Goal: Transaction & Acquisition: Purchase product/service

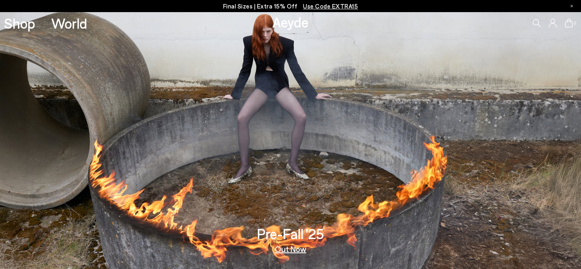
click at [540, 24] on icon at bounding box center [536, 23] width 8 height 8
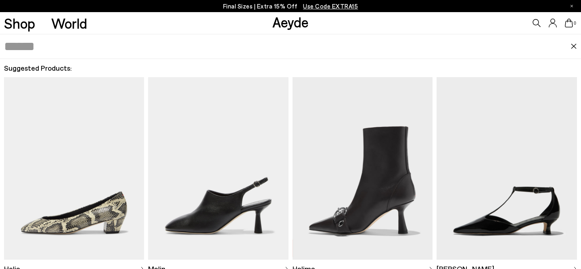
click at [339, 52] on input "text" at bounding box center [287, 46] width 566 height 24
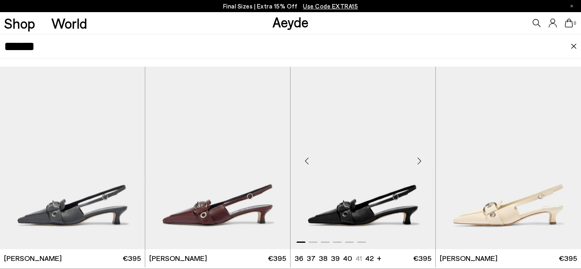
scroll to position [3, 0]
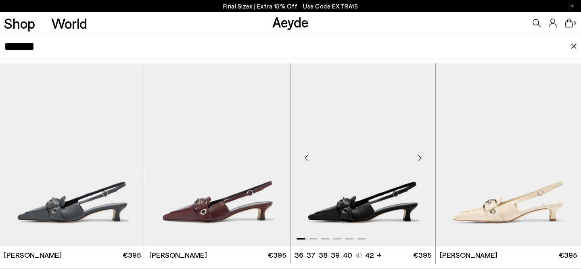
type input "******"
click at [369, 160] on img "1 / 6" at bounding box center [362, 154] width 145 height 182
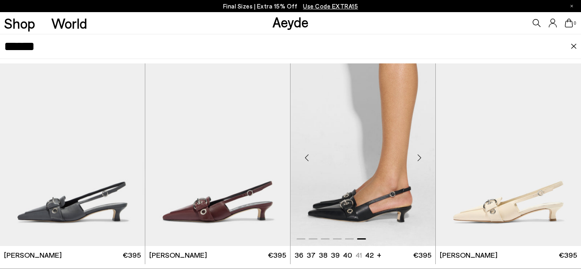
click at [380, 150] on img "6 / 6" at bounding box center [362, 154] width 145 height 182
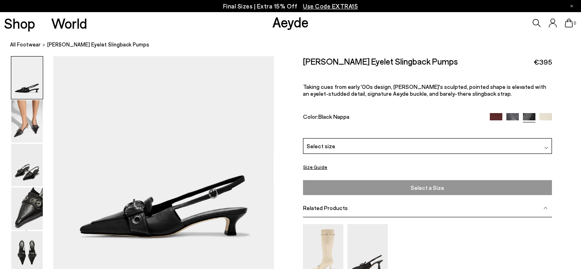
click at [449, 138] on div "Select size" at bounding box center [427, 146] width 249 height 16
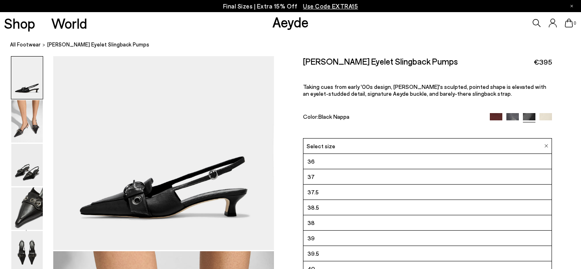
click at [487, 56] on div "Davina Eyelet Slingback Pumps €395" at bounding box center [427, 61] width 249 height 11
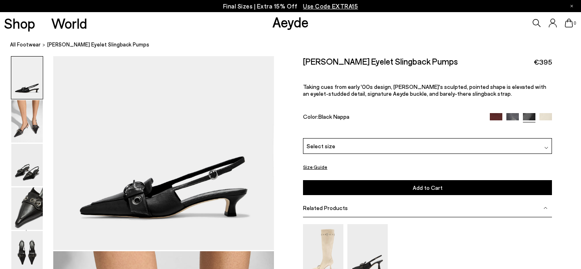
click at [479, 138] on div "Select size" at bounding box center [427, 146] width 249 height 16
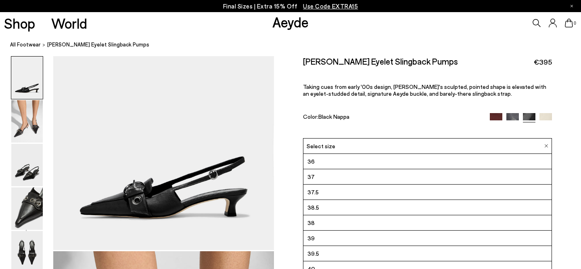
click at [513, 112] on img at bounding box center [512, 118] width 12 height 12
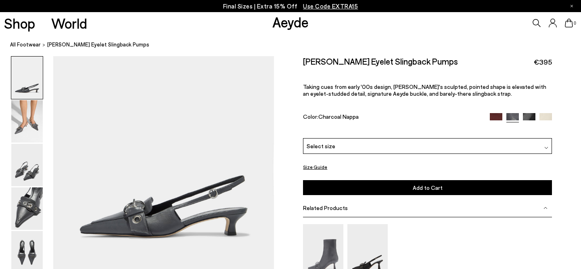
click at [419, 138] on div "Select size" at bounding box center [427, 146] width 249 height 16
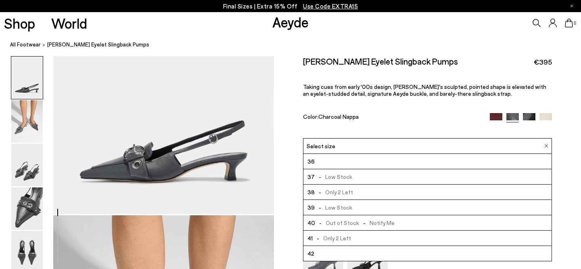
scroll to position [85, 0]
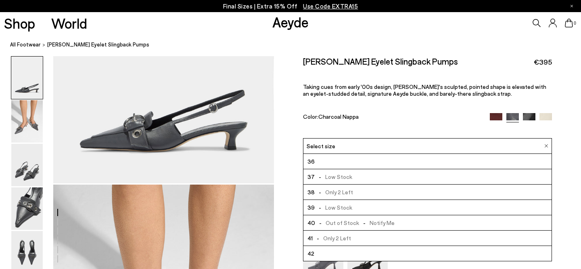
click at [542, 112] on img at bounding box center [545, 118] width 12 height 12
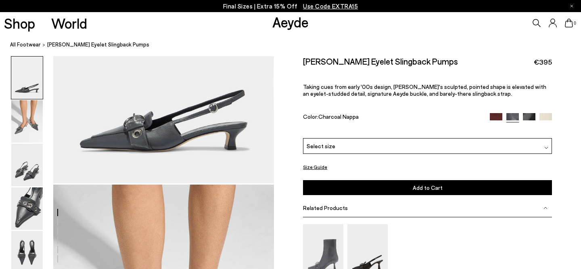
click at [402, 138] on div "Select size" at bounding box center [427, 146] width 249 height 16
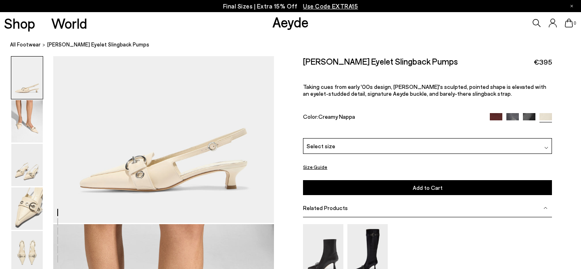
click at [397, 138] on div "Select size" at bounding box center [427, 146] width 249 height 16
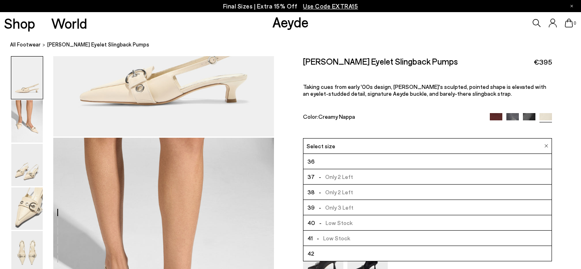
scroll to position [183, 0]
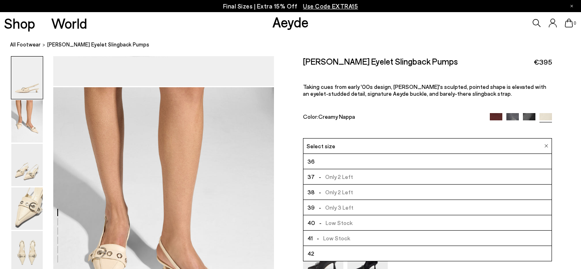
click at [496, 112] on img at bounding box center [495, 118] width 12 height 12
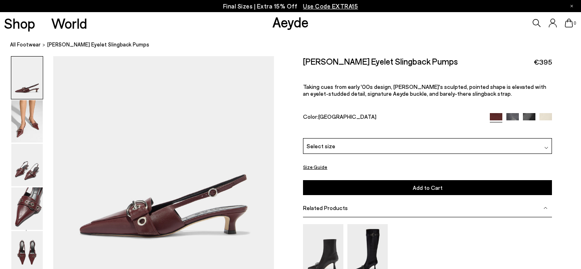
click at [407, 138] on div "Select size" at bounding box center [427, 146] width 249 height 16
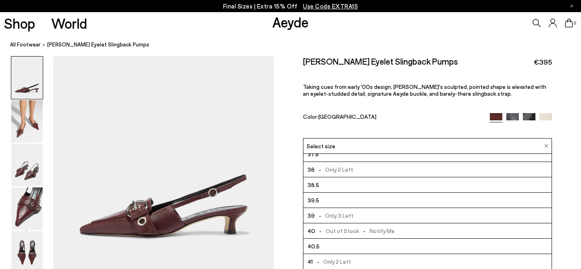
scroll to position [46, 0]
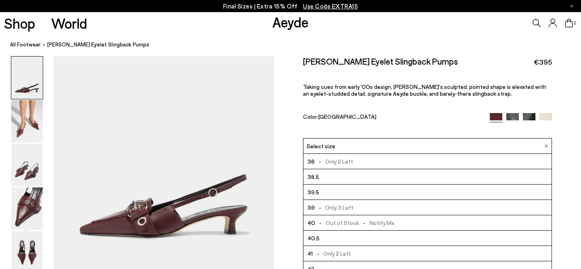
click at [535, 18] on div "0" at bounding box center [484, 23] width 194 height 22
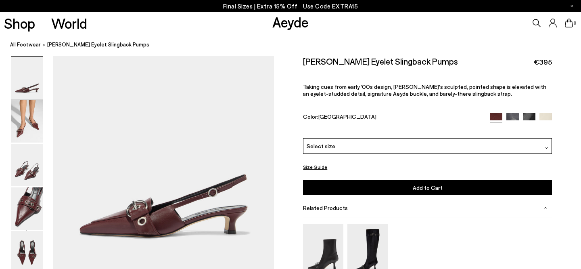
click at [535, 21] on icon at bounding box center [536, 23] width 8 height 8
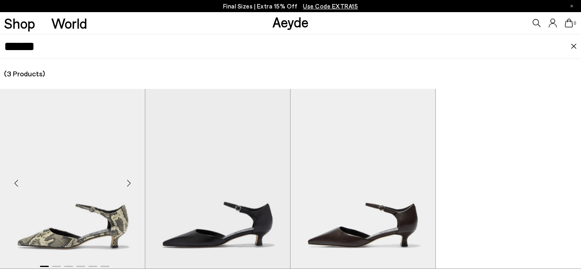
type input "******"
click at [92, 156] on img "1 / 6" at bounding box center [72, 180] width 145 height 182
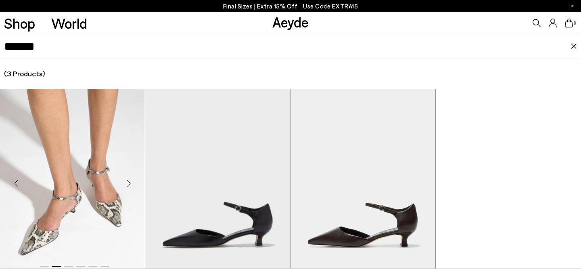
click at [90, 183] on img "2 / 6" at bounding box center [72, 180] width 145 height 182
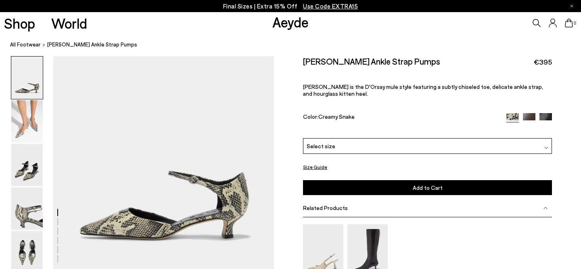
click at [351, 138] on div "Select size" at bounding box center [427, 146] width 249 height 16
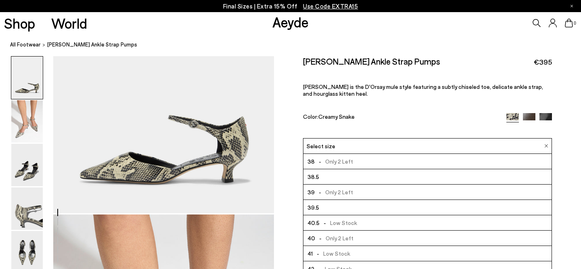
scroll to position [69, 0]
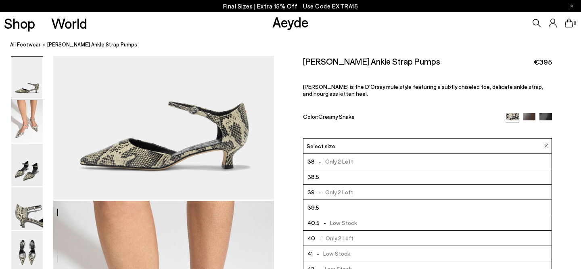
click at [531, 22] on div "0" at bounding box center [484, 23] width 194 height 22
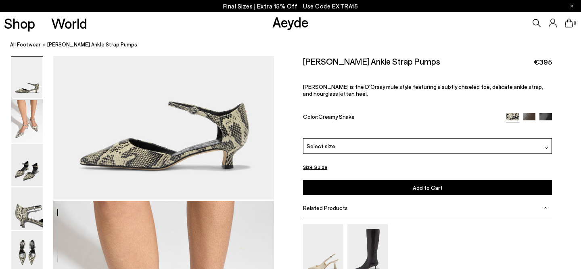
click at [539, 19] on icon at bounding box center [536, 23] width 8 height 8
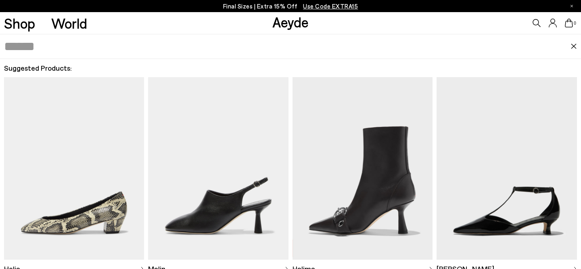
click at [442, 41] on input "text" at bounding box center [287, 46] width 566 height 24
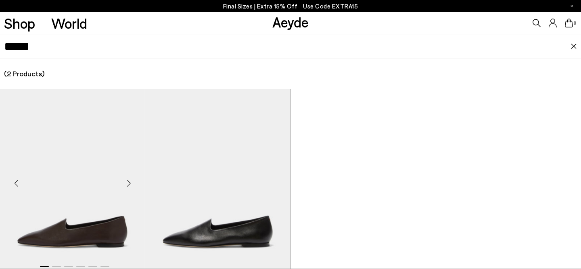
type input "*****"
click at [88, 158] on img "1 / 6" at bounding box center [72, 180] width 145 height 182
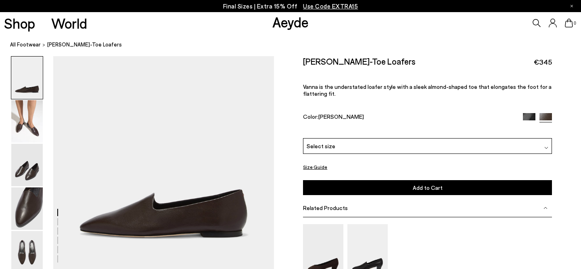
click at [377, 138] on div "Select size" at bounding box center [427, 146] width 249 height 16
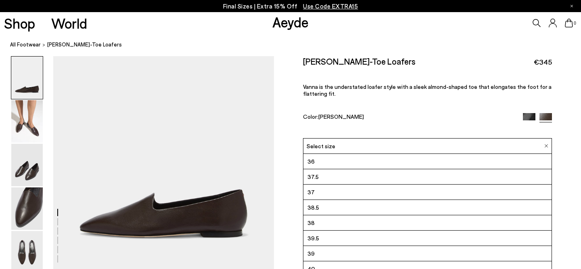
scroll to position [46, 0]
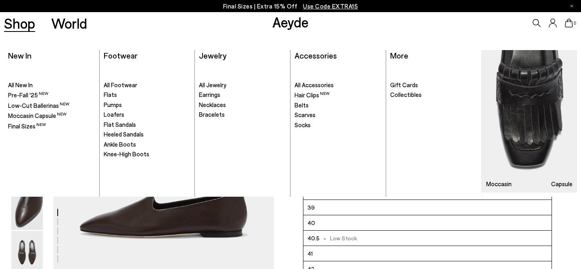
click at [20, 28] on link "Shop" at bounding box center [19, 23] width 31 height 14
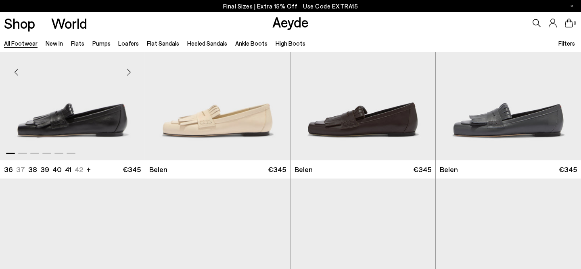
scroll to position [44, 0]
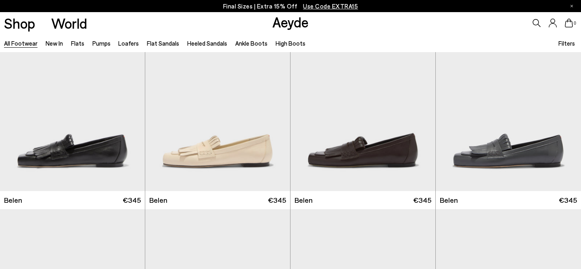
click at [535, 21] on icon at bounding box center [536, 23] width 8 height 8
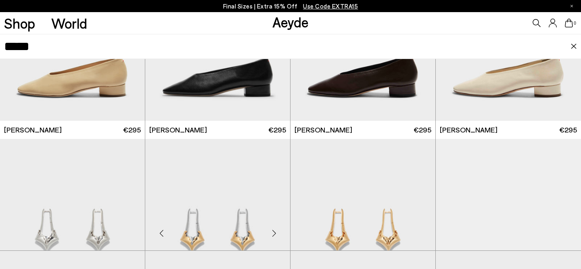
scroll to position [131, 0]
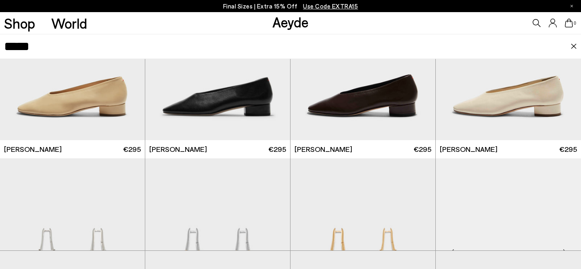
type input "*****"
click at [483, 204] on img "1 / 6" at bounding box center [507, 249] width 145 height 182
click at [528, 204] on img "1 / 6" at bounding box center [507, 249] width 145 height 182
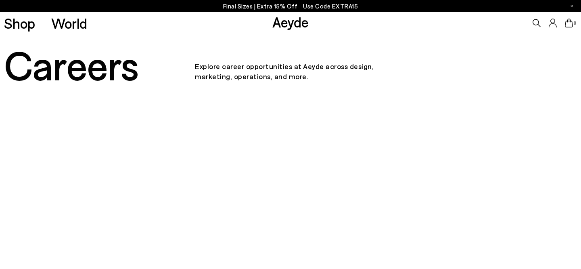
scroll to position [57, 0]
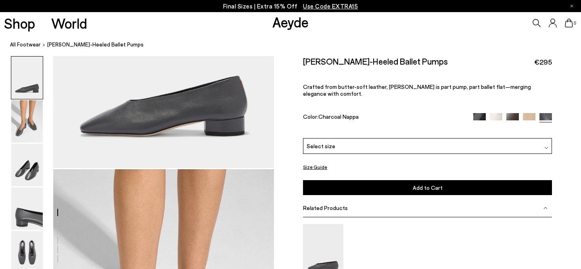
scroll to position [101, 0]
click at [397, 138] on div "Select size" at bounding box center [427, 146] width 249 height 16
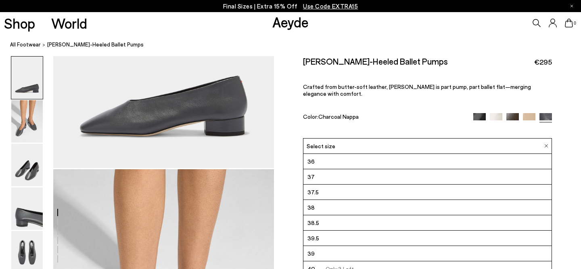
scroll to position [46, 0]
click at [478, 31] on div "0" at bounding box center [484, 23] width 194 height 22
